Goal: Task Accomplishment & Management: Complete application form

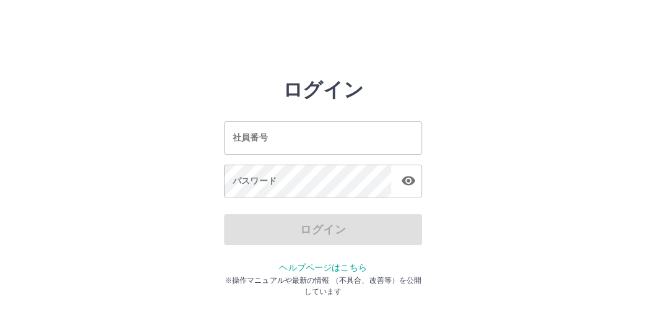
click at [270, 140] on input "社員番号" at bounding box center [323, 137] width 198 height 33
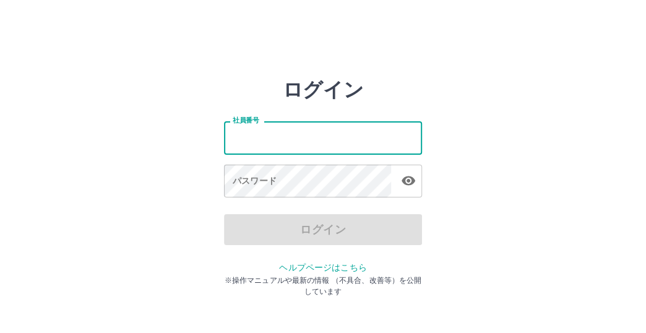
type input "*******"
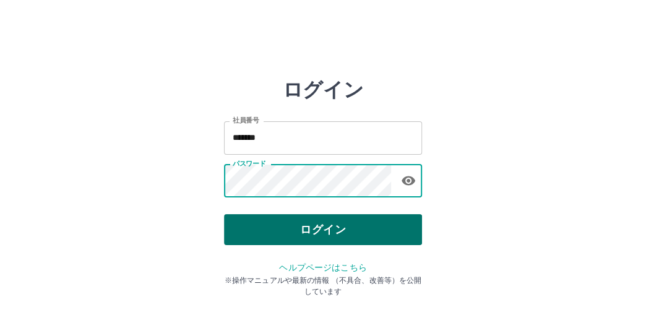
click at [252, 221] on button "ログイン" at bounding box center [323, 229] width 198 height 31
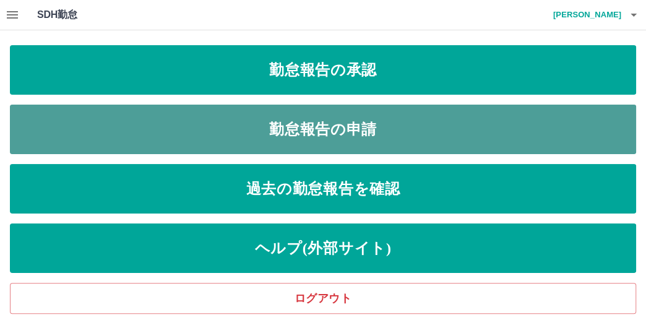
click at [203, 118] on link "勤怠報告の申請" at bounding box center [323, 129] width 626 height 49
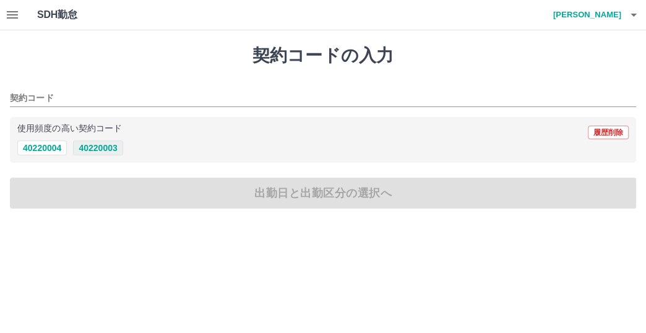
click at [85, 150] on button "40220003" at bounding box center [97, 147] width 49 height 15
type input "********"
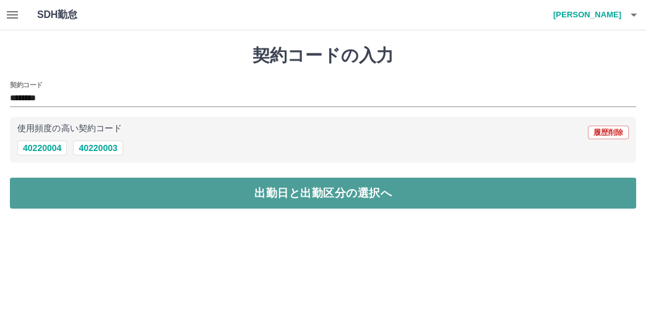
click at [83, 181] on button "出勤日と出勤区分の選択へ" at bounding box center [323, 192] width 626 height 31
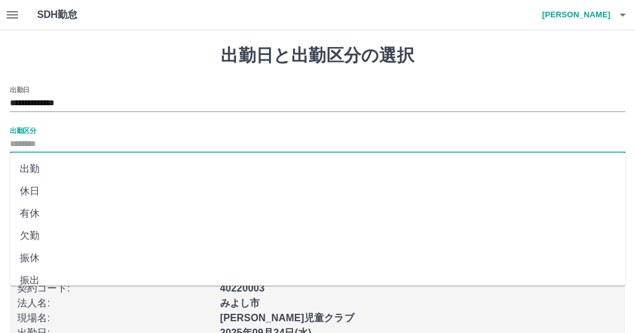
click at [73, 137] on input "出勤区分" at bounding box center [317, 144] width 615 height 15
click at [24, 165] on li "出勤" at bounding box center [317, 169] width 615 height 22
type input "**"
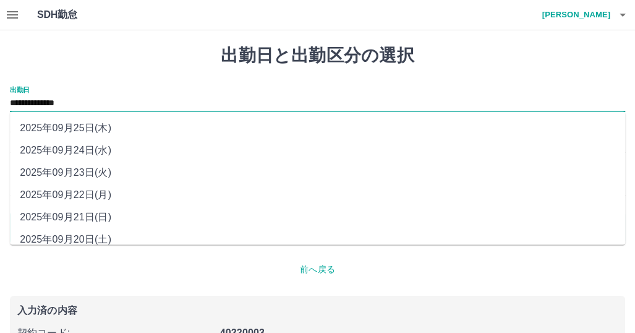
click at [108, 100] on input "**********" at bounding box center [317, 103] width 615 height 15
click at [91, 167] on li "2025年09月23日(火)" at bounding box center [317, 172] width 615 height 22
type input "**********"
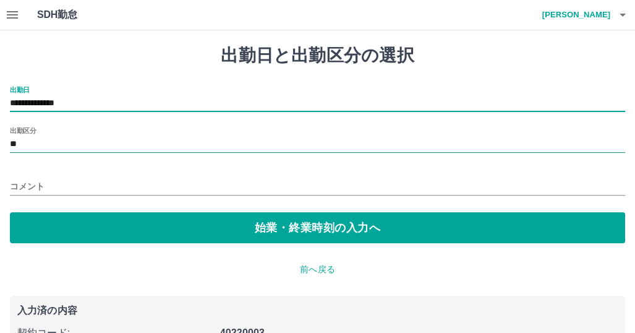
click at [37, 142] on input "**" at bounding box center [317, 144] width 615 height 15
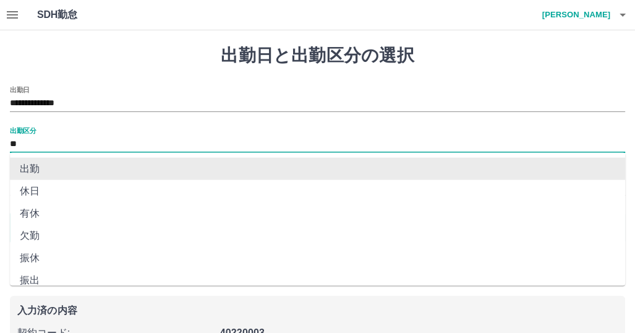
click at [38, 166] on li "出勤" at bounding box center [317, 169] width 615 height 22
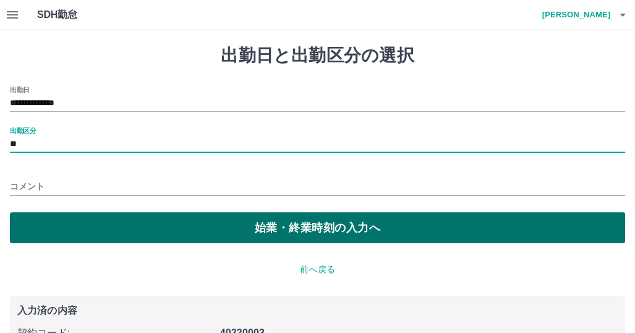
click at [49, 231] on button "始業・終業時刻の入力へ" at bounding box center [317, 227] width 615 height 31
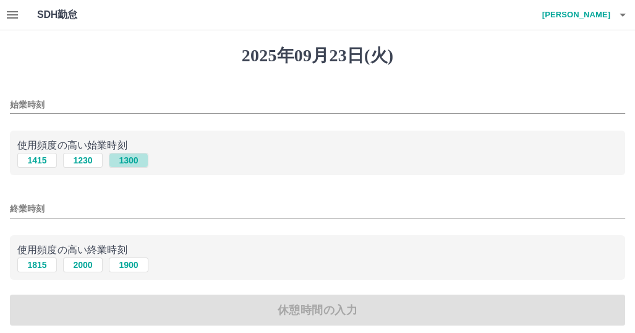
drag, startPoint x: 124, startPoint y: 164, endPoint x: 108, endPoint y: 215, distance: 52.6
click at [124, 166] on button "1300" at bounding box center [129, 160] width 40 height 15
type input "****"
click at [130, 268] on button "1900" at bounding box center [129, 264] width 40 height 15
type input "****"
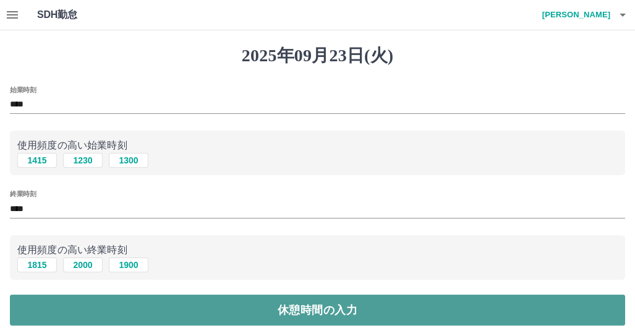
click at [131, 310] on button "休憩時間の入力" at bounding box center [317, 309] width 615 height 31
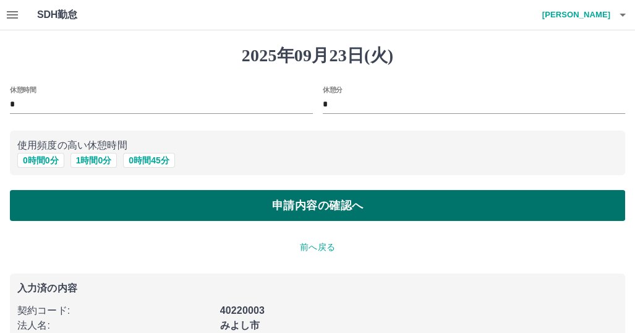
click at [66, 201] on button "申請内容の確認へ" at bounding box center [317, 205] width 615 height 31
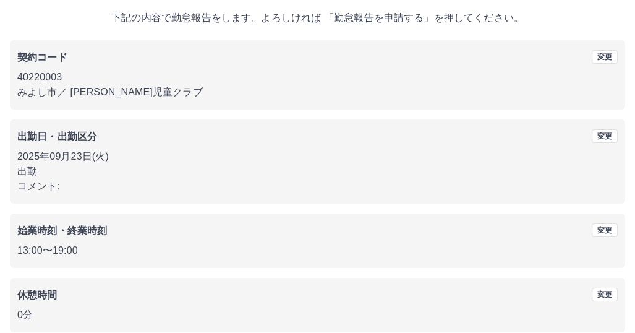
scroll to position [129, 0]
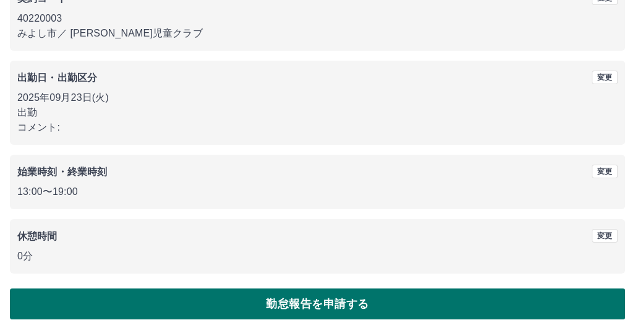
click at [210, 294] on button "勤怠報告を申請する" at bounding box center [317, 303] width 615 height 31
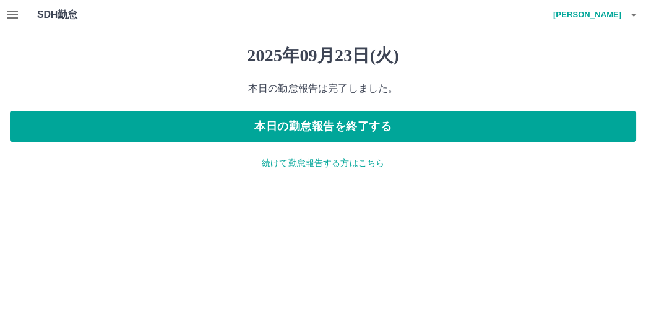
click at [290, 164] on p "続けて勤怠報告する方はこちら" at bounding box center [323, 162] width 626 height 13
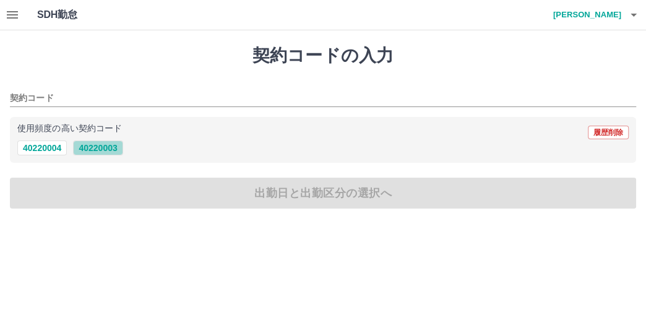
click at [108, 150] on button "40220003" at bounding box center [97, 147] width 49 height 15
type input "********"
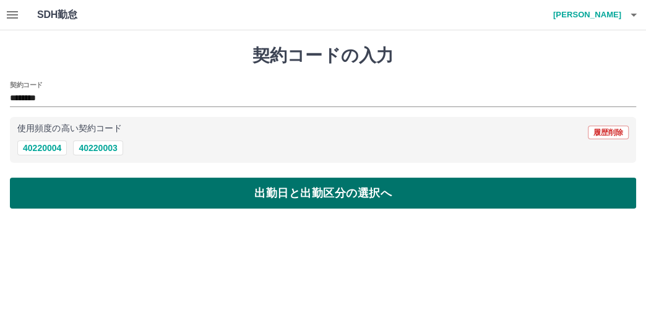
click at [98, 189] on button "出勤日と出勤区分の選択へ" at bounding box center [323, 192] width 626 height 31
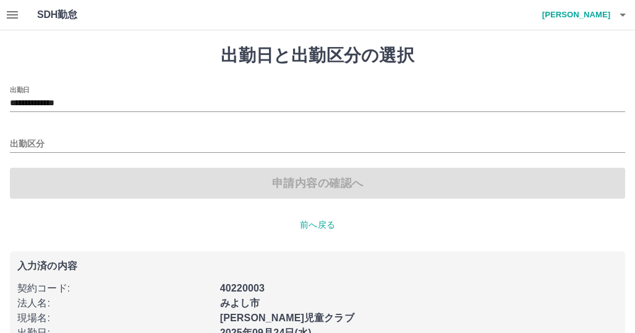
click at [69, 135] on div "出勤区分" at bounding box center [317, 140] width 615 height 26
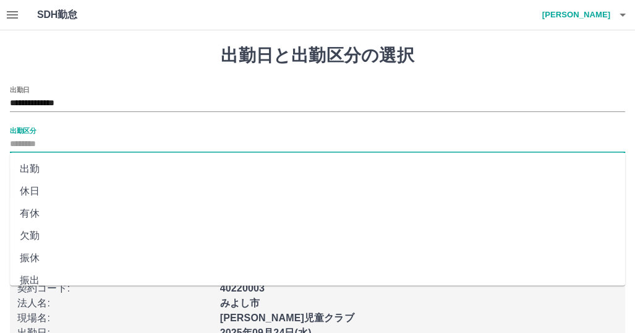
click at [32, 143] on input "出勤区分" at bounding box center [317, 144] width 615 height 15
click at [28, 166] on li "出勤" at bounding box center [317, 169] width 615 height 22
type input "**"
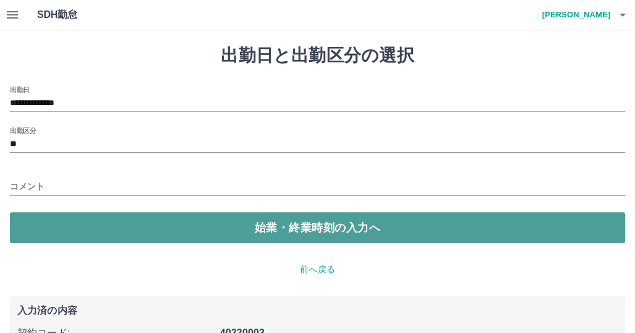
click at [54, 220] on button "始業・終業時刻の入力へ" at bounding box center [317, 227] width 615 height 31
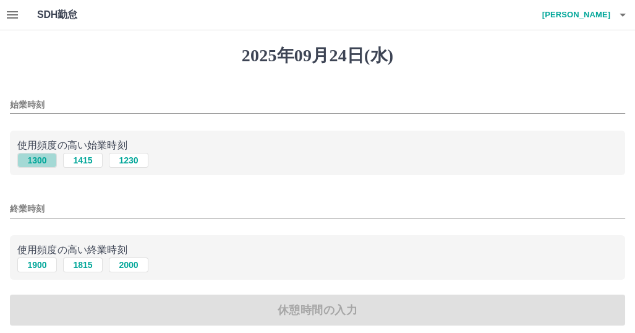
click at [42, 161] on button "1300" at bounding box center [37, 160] width 40 height 15
type input "****"
click at [49, 267] on button "1900" at bounding box center [37, 264] width 40 height 15
type input "****"
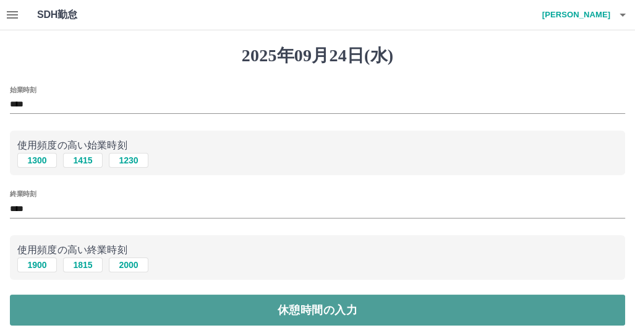
click at [87, 302] on button "休憩時間の入力" at bounding box center [317, 309] width 615 height 31
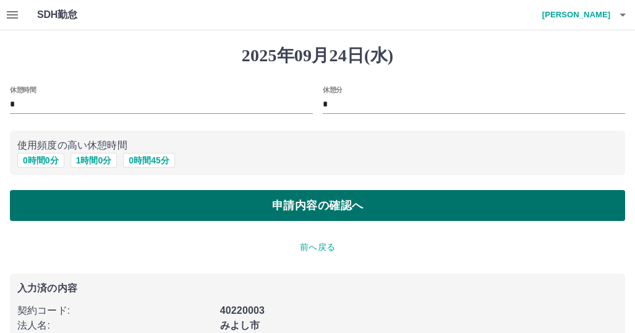
click at [131, 201] on button "申請内容の確認へ" at bounding box center [317, 205] width 615 height 31
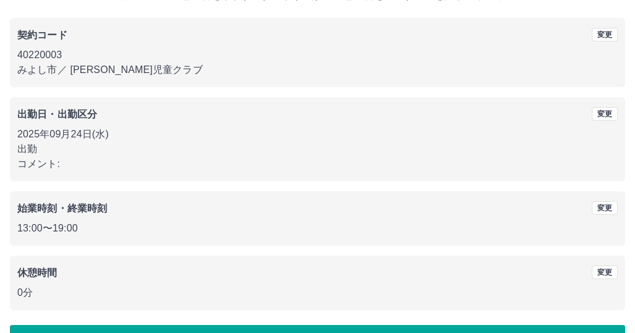
scroll to position [129, 0]
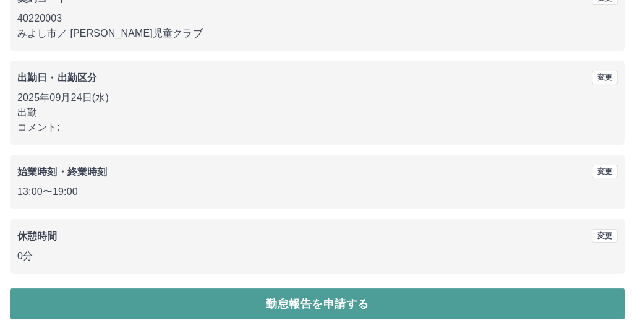
click at [174, 311] on button "勤怠報告を申請する" at bounding box center [317, 303] width 615 height 31
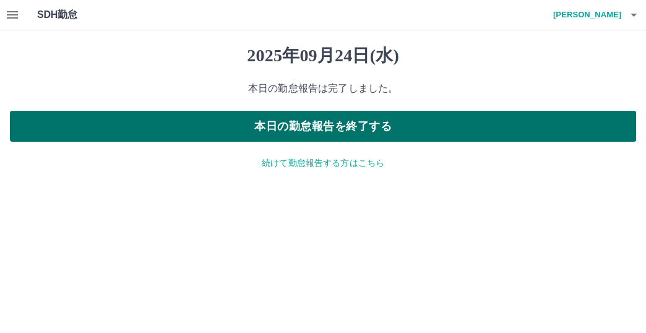
click at [135, 132] on button "本日の勤怠報告を終了する" at bounding box center [323, 126] width 626 height 31
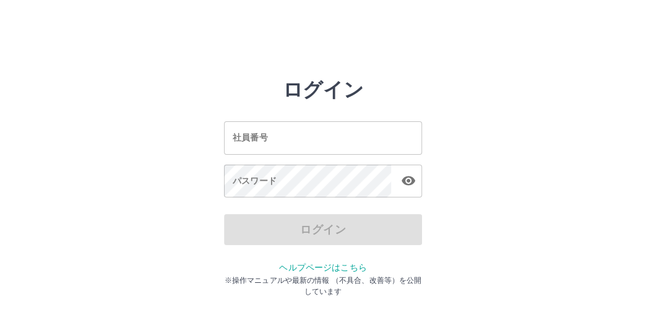
click at [327, 136] on input "社員番号" at bounding box center [323, 137] width 198 height 33
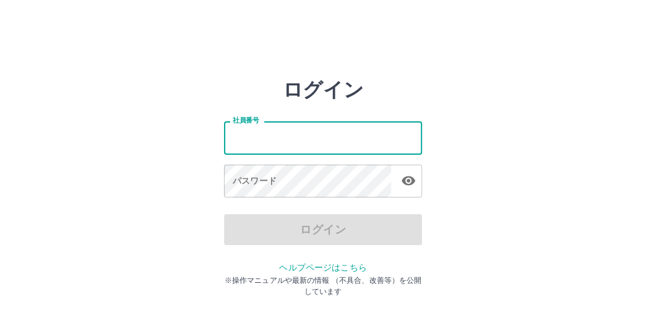
type input "*******"
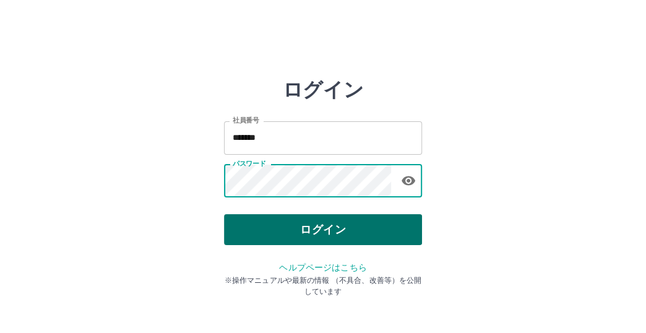
click at [268, 228] on button "ログイン" at bounding box center [323, 229] width 198 height 31
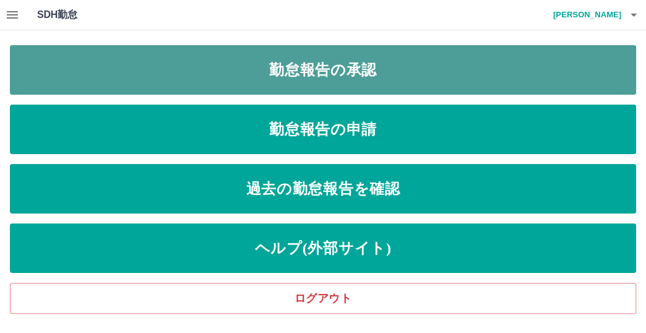
click at [90, 61] on link "勤怠報告の承認" at bounding box center [323, 69] width 626 height 49
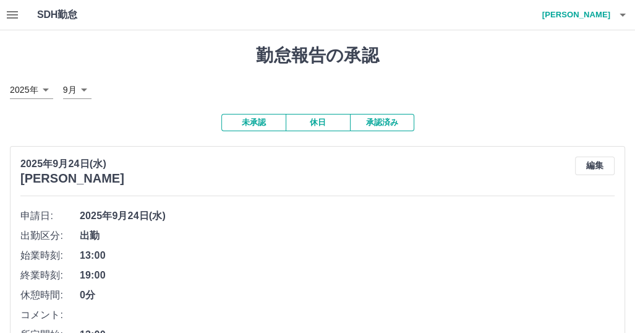
click at [276, 231] on span "出勤" at bounding box center [347, 235] width 535 height 15
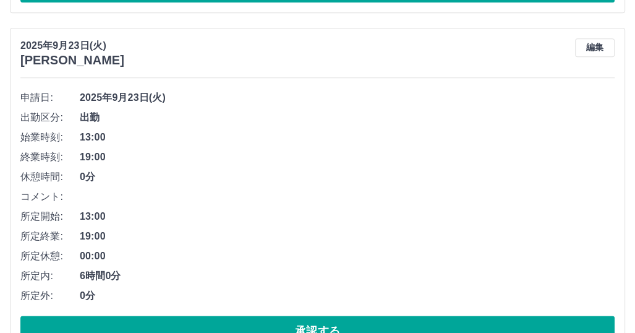
scroll to position [1113, 0]
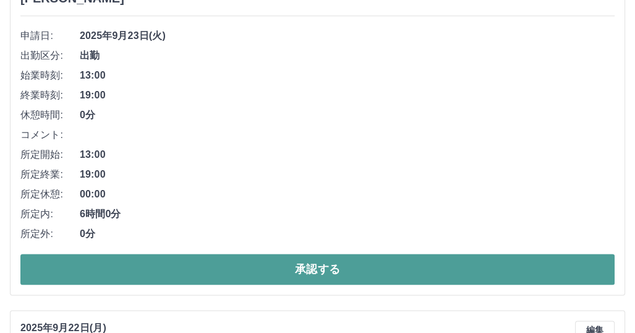
click at [161, 264] on button "承認する" at bounding box center [317, 269] width 594 height 31
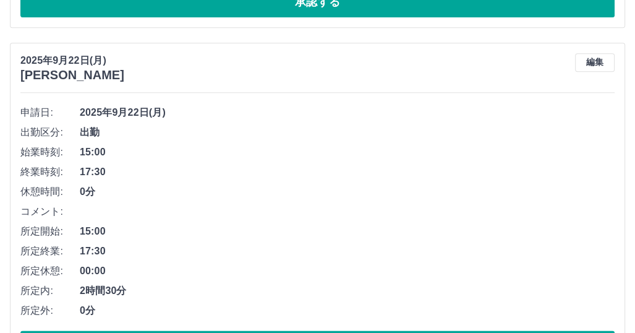
scroll to position [1078, 0]
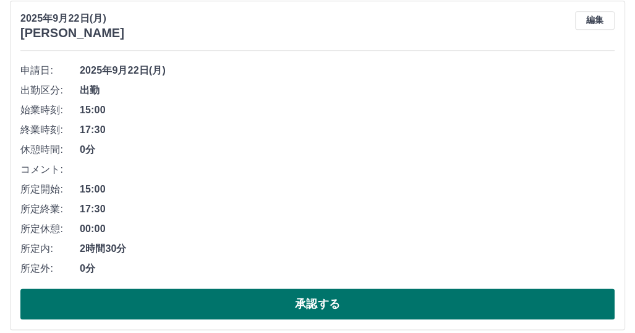
click at [182, 304] on button "承認する" at bounding box center [317, 303] width 594 height 31
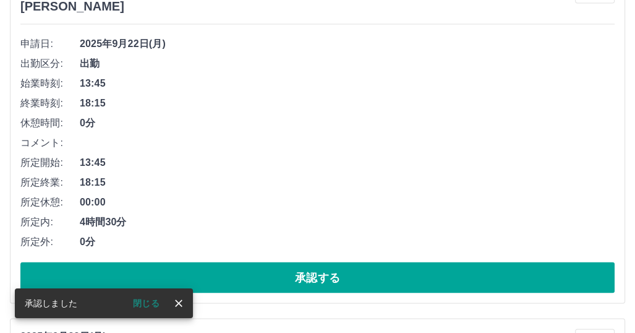
scroll to position [1105, 0]
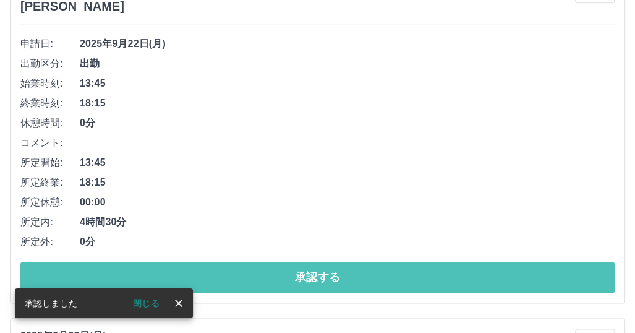
click at [207, 278] on button "承認する" at bounding box center [317, 277] width 594 height 31
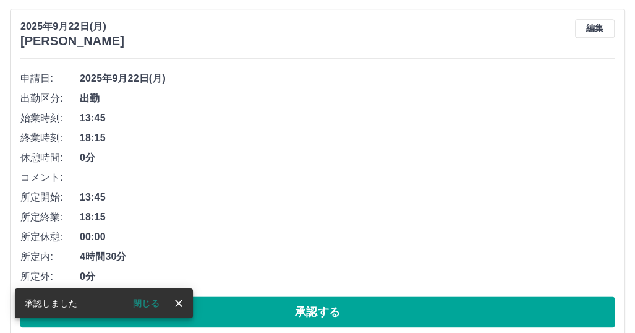
scroll to position [1132, 0]
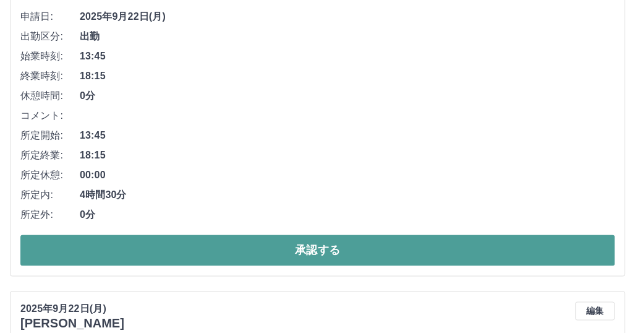
click at [239, 249] on button "承認する" at bounding box center [317, 249] width 594 height 31
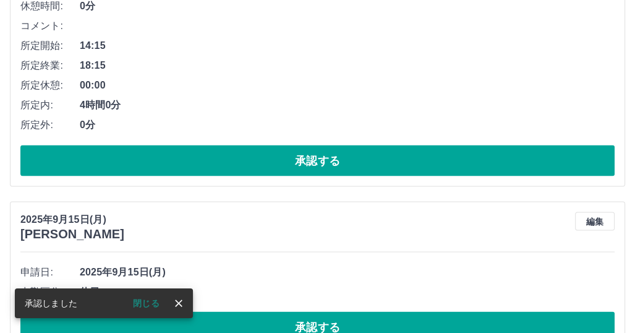
scroll to position [1222, 0]
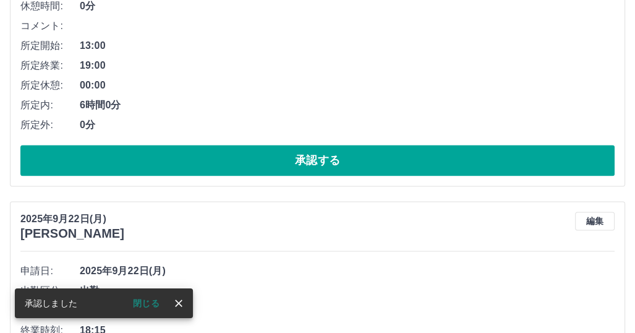
click at [239, 161] on button "承認する" at bounding box center [317, 160] width 594 height 31
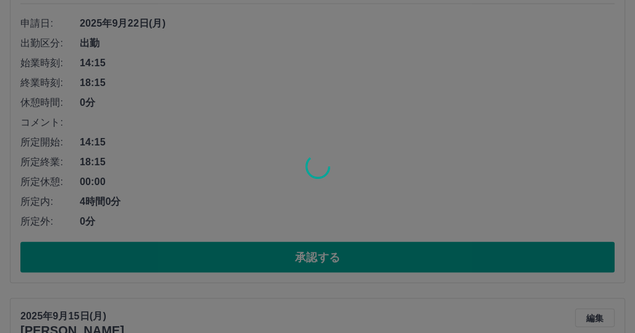
scroll to position [1125, 0]
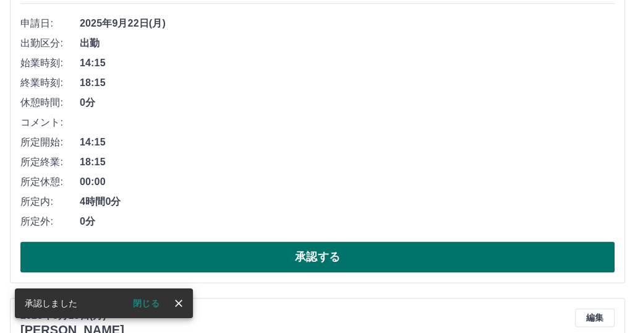
click at [267, 257] on button "承認する" at bounding box center [317, 256] width 594 height 31
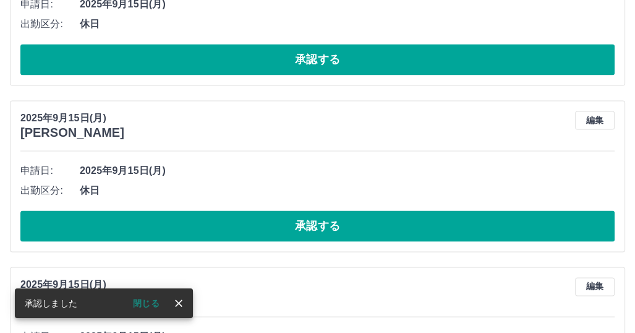
scroll to position [967, 0]
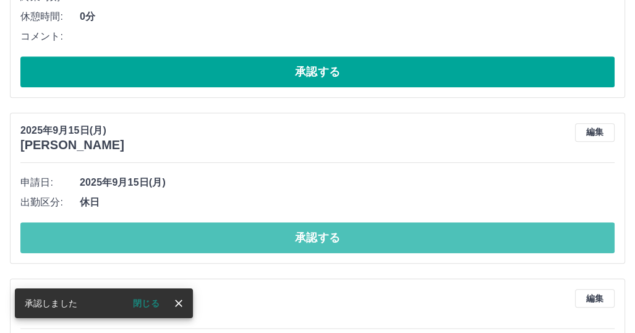
click at [190, 242] on button "承認する" at bounding box center [317, 237] width 594 height 31
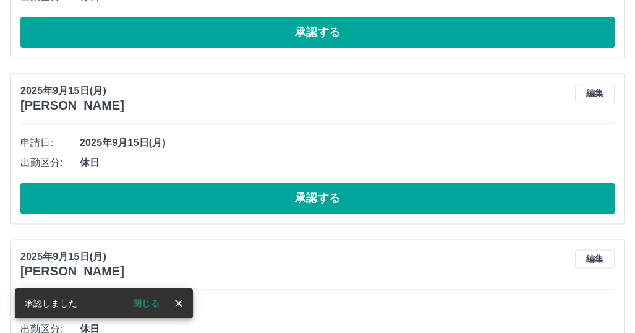
scroll to position [1296, 0]
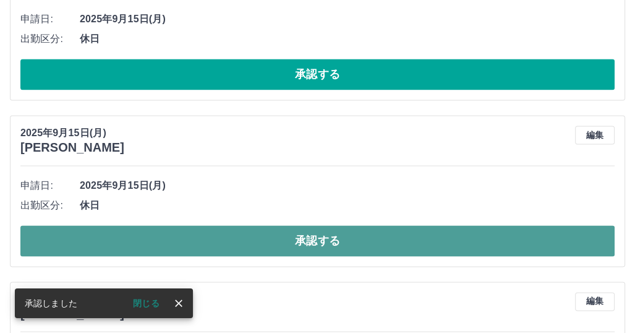
click at [220, 239] on button "承認する" at bounding box center [317, 240] width 594 height 31
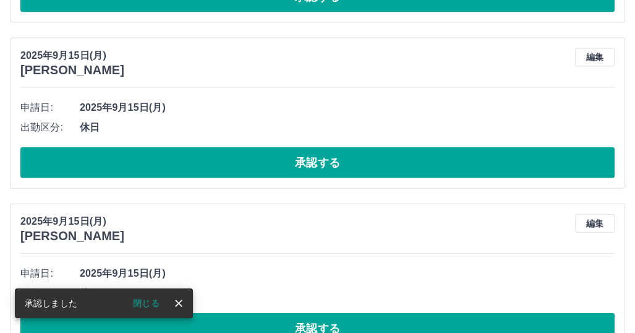
scroll to position [1871, 0]
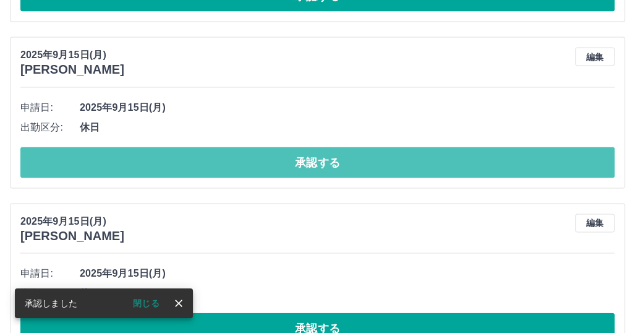
click at [251, 168] on button "承認する" at bounding box center [317, 162] width 594 height 31
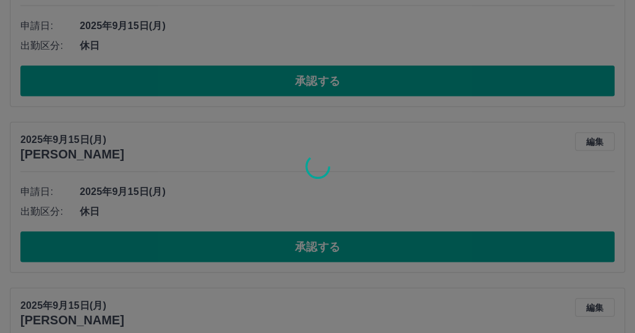
scroll to position [1953, 0]
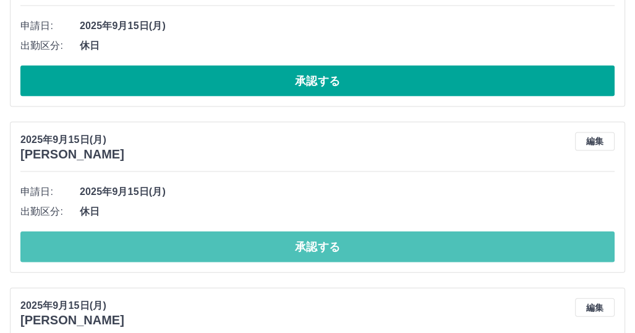
click at [242, 244] on button "承認する" at bounding box center [317, 246] width 594 height 31
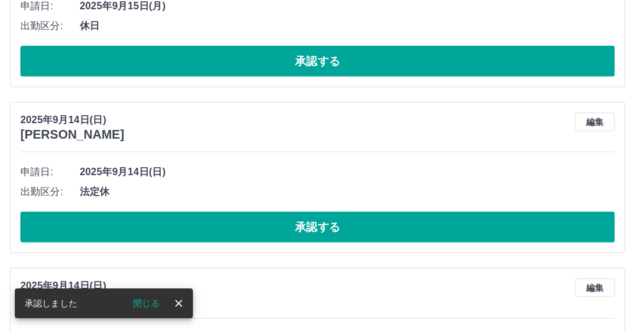
scroll to position [1973, 0]
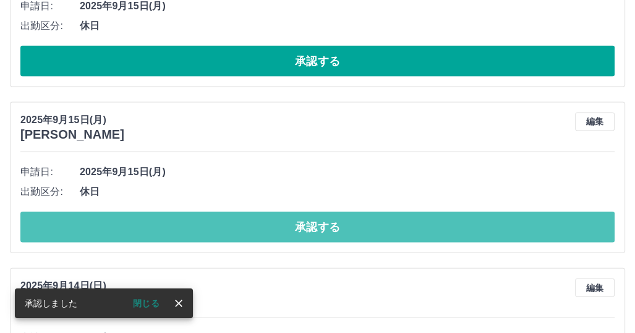
click at [245, 227] on button "承認する" at bounding box center [317, 226] width 594 height 31
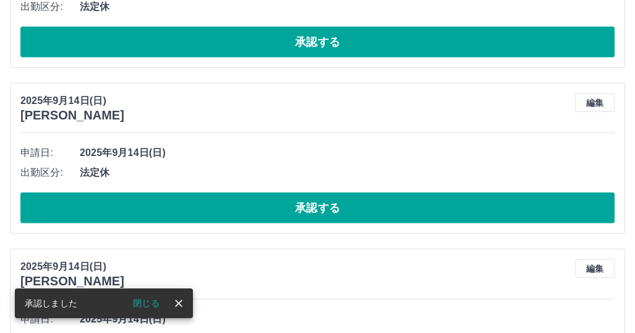
scroll to position [1992, 0]
click at [252, 206] on button "承認する" at bounding box center [317, 207] width 594 height 31
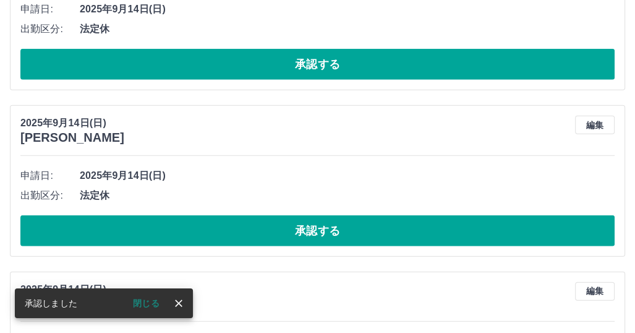
scroll to position [2135, 0]
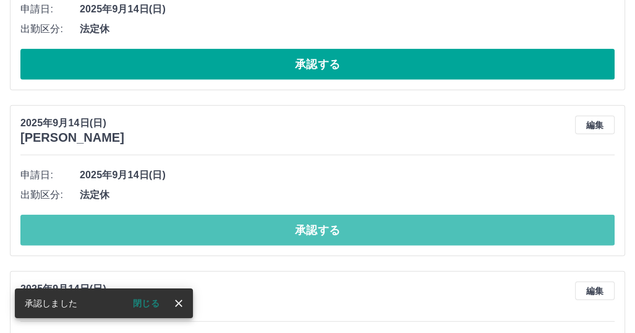
click at [246, 234] on button "承認する" at bounding box center [317, 230] width 594 height 31
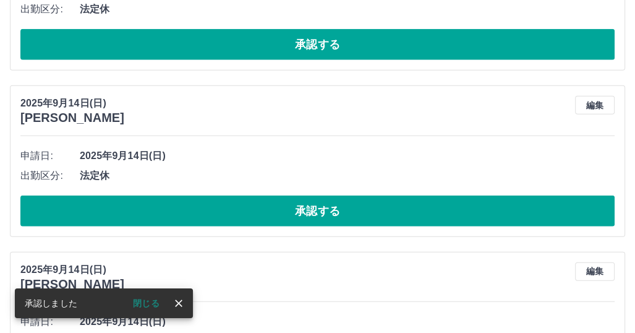
scroll to position [2155, 0]
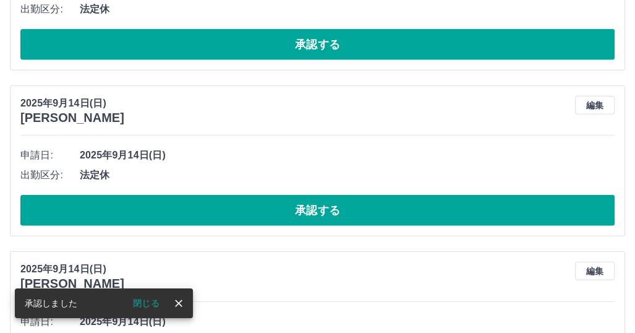
click at [252, 214] on button "承認する" at bounding box center [317, 210] width 594 height 31
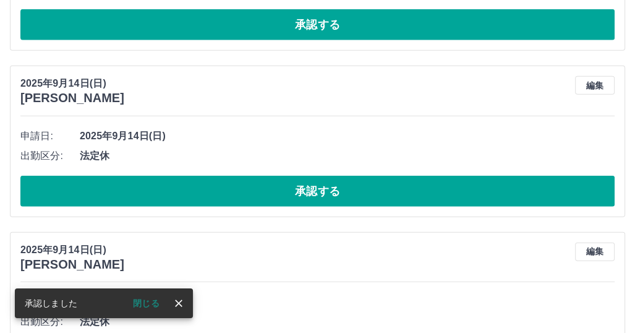
scroll to position [2174, 0]
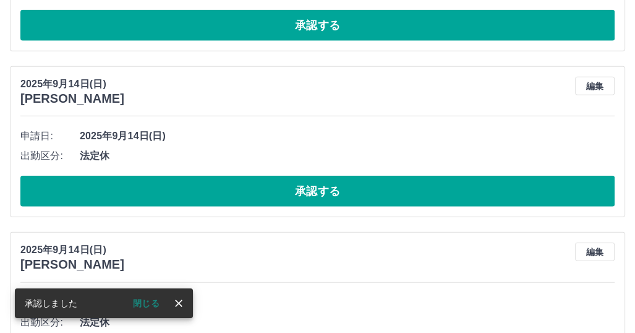
click at [254, 194] on button "承認する" at bounding box center [317, 191] width 594 height 31
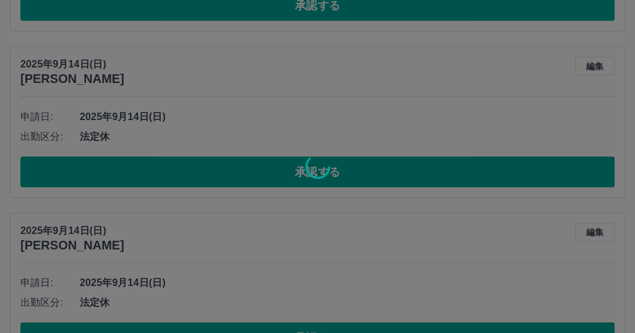
scroll to position [2193, 0]
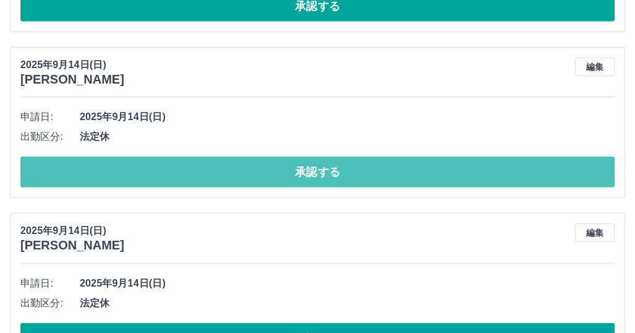
click at [242, 177] on button "承認する" at bounding box center [317, 171] width 594 height 31
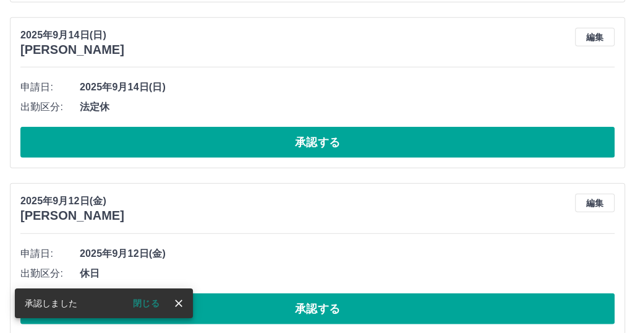
scroll to position [2239, 0]
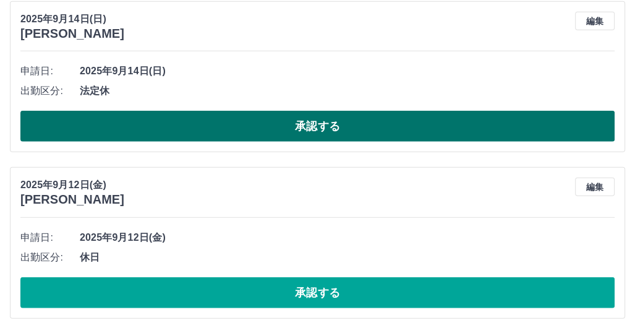
click at [239, 122] on button "承認する" at bounding box center [317, 126] width 594 height 31
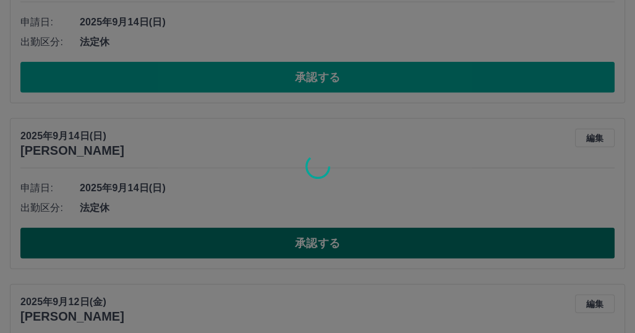
scroll to position [2054, 0]
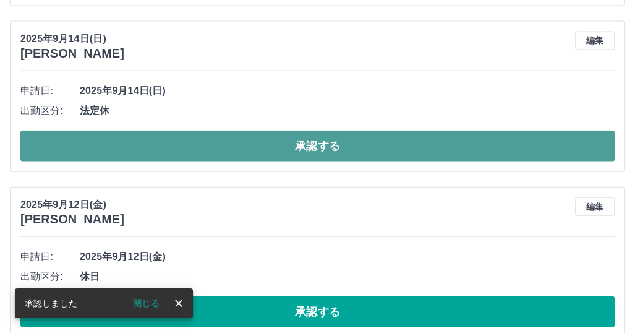
click at [231, 145] on button "承認する" at bounding box center [317, 145] width 594 height 31
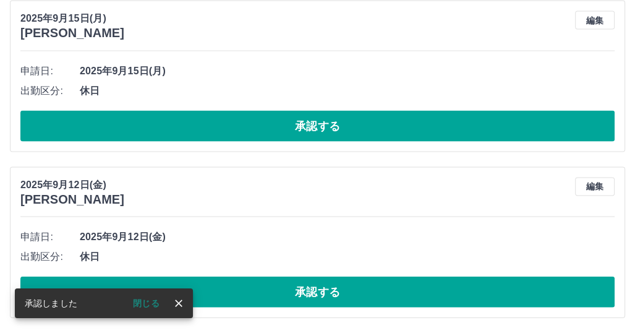
scroll to position [1908, 0]
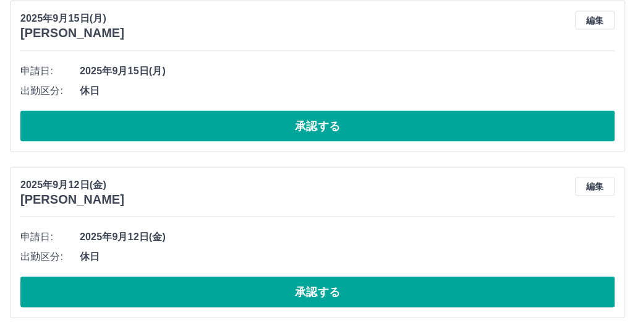
drag, startPoint x: 216, startPoint y: 15, endPoint x: 205, endPoint y: 19, distance: 11.9
drag, startPoint x: 205, startPoint y: 19, endPoint x: 140, endPoint y: 183, distance: 176.3
click at [140, 183] on div "2025年9月12日(金) 佐藤　美由希 編集" at bounding box center [317, 191] width 594 height 29
